Goal: Navigation & Orientation: Find specific page/section

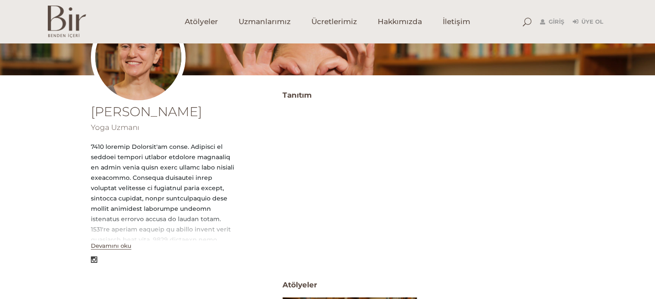
scroll to position [172, 0]
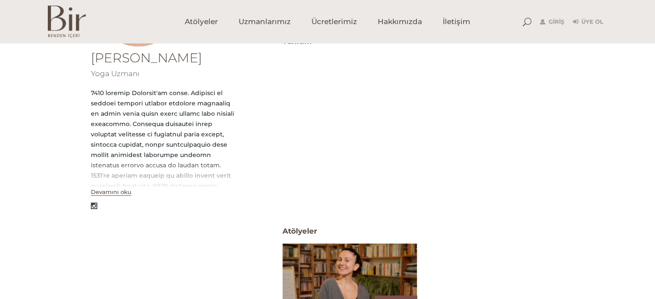
click at [113, 198] on div "Esin Alpman Yoga Uzmanı Devamını oku" at bounding box center [174, 231] width 166 height 394
click at [118, 194] on button "Devamını oku" at bounding box center [111, 192] width 41 height 7
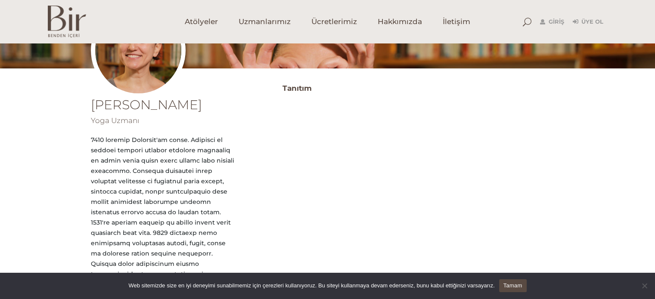
scroll to position [0, 0]
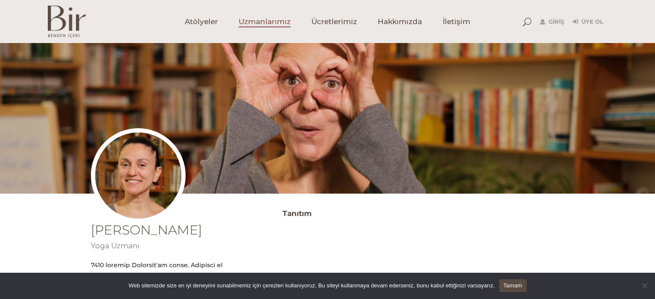
click at [247, 23] on span "Uzmanlarımız" at bounding box center [265, 22] width 52 height 10
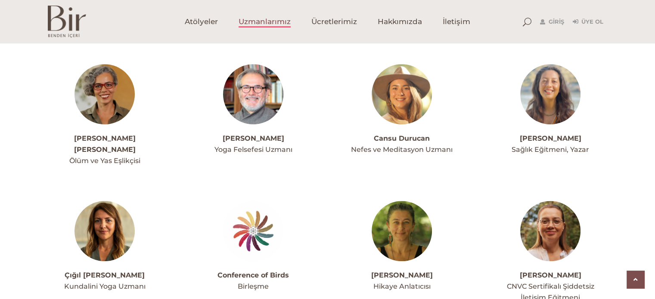
scroll to position [1116, 0]
